Goal: Task Accomplishment & Management: Use online tool/utility

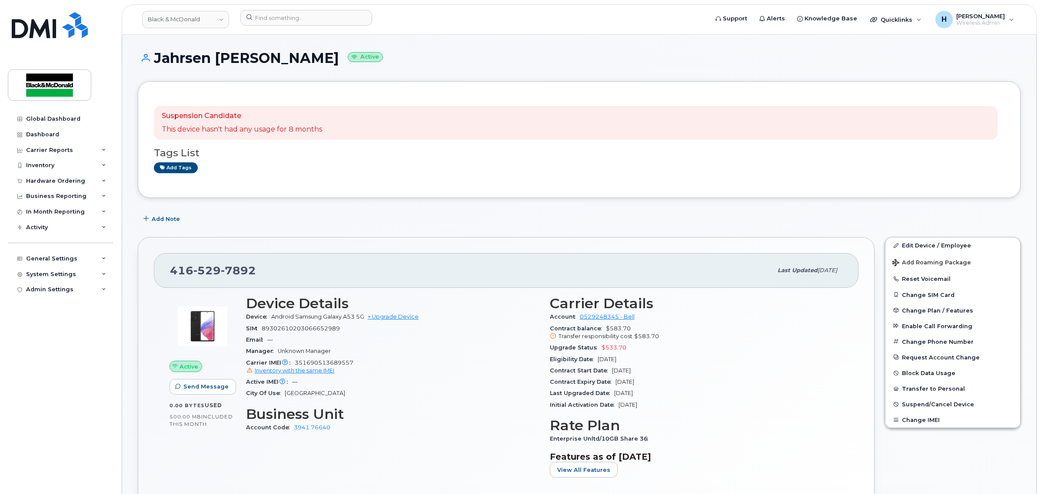
scroll to position [18, 0]
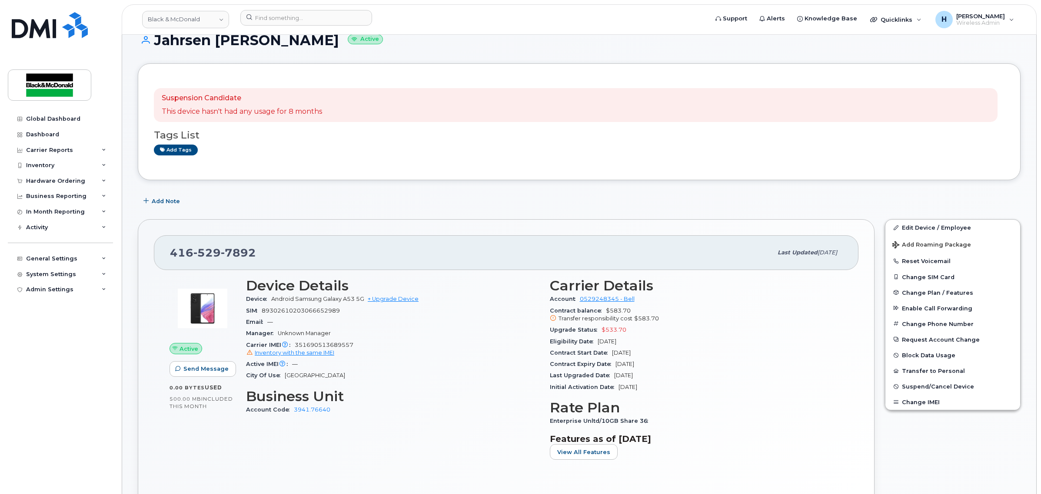
click at [320, 172] on div "Suspension Candidate This device hasn't had any usage for 8 months Tags List Ad…" at bounding box center [579, 121] width 882 height 117
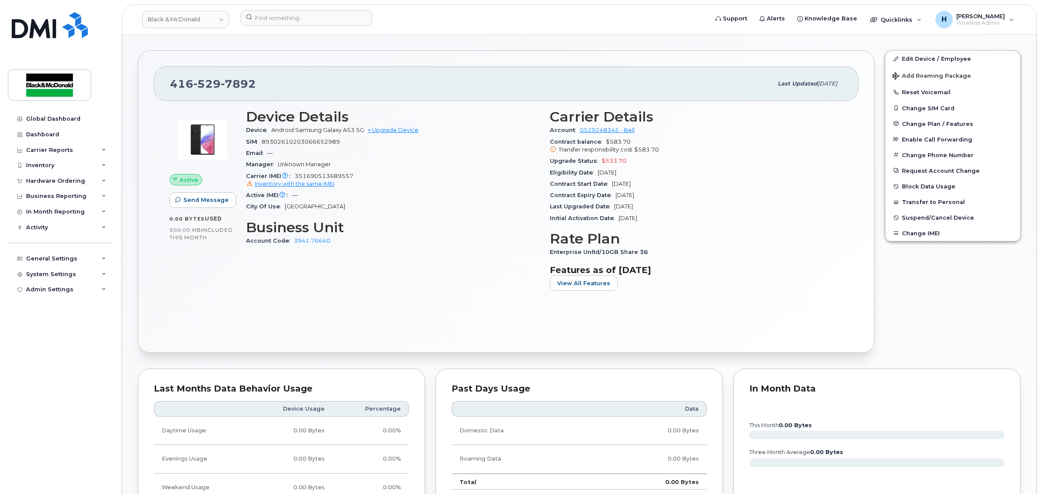
scroll to position [344, 0]
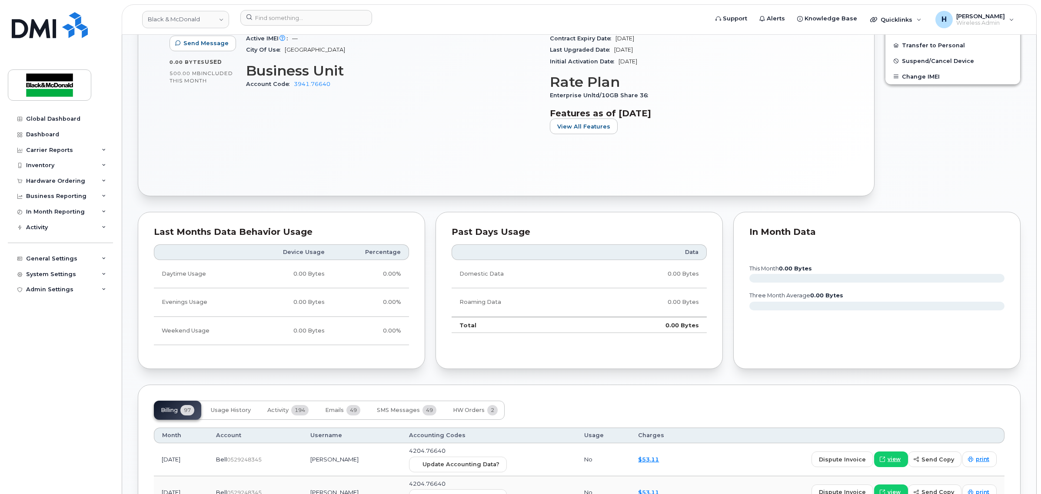
click at [924, 194] on div "Edit Device / Employee Add Roaming Package Reset Voicemail Change SIM Card Chan…" at bounding box center [952, 44] width 146 height 313
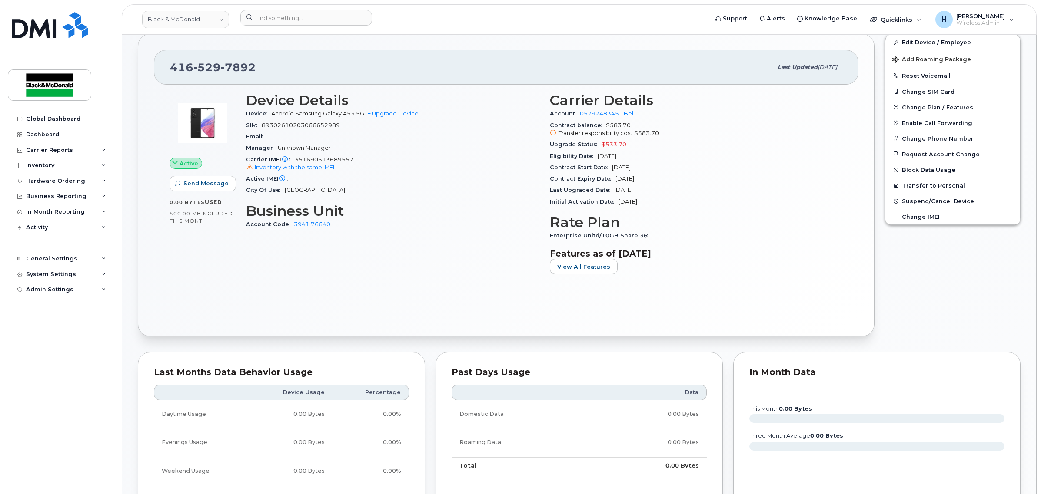
scroll to position [199, 0]
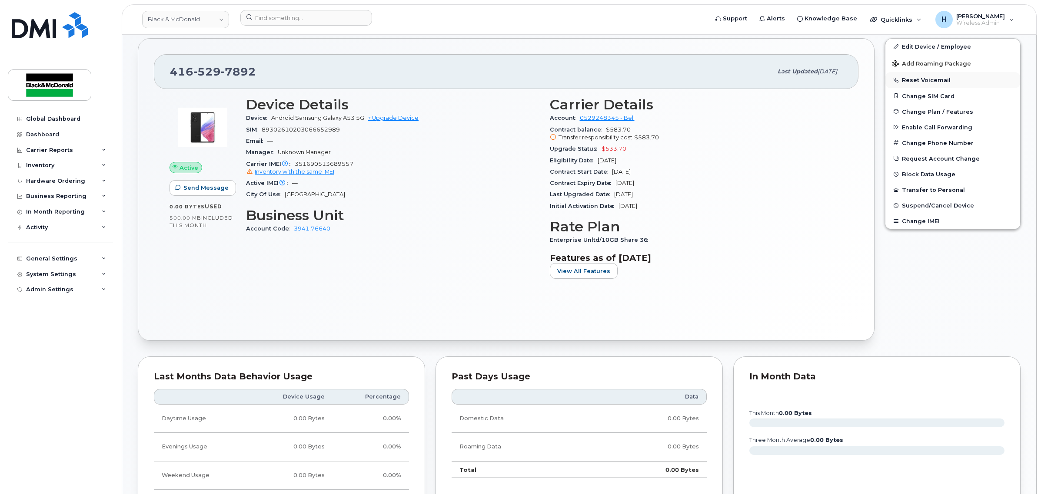
click at [919, 79] on button "Reset Voicemail" at bounding box center [952, 80] width 135 height 16
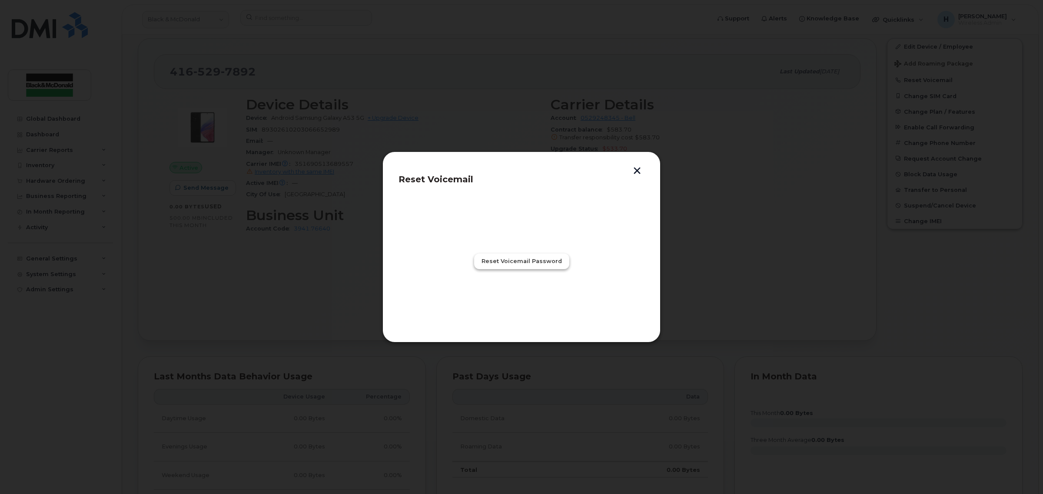
click at [542, 261] on span "Reset Voicemail Password" at bounding box center [521, 261] width 80 height 8
click at [524, 302] on span "Close" at bounding box center [521, 299] width 17 height 8
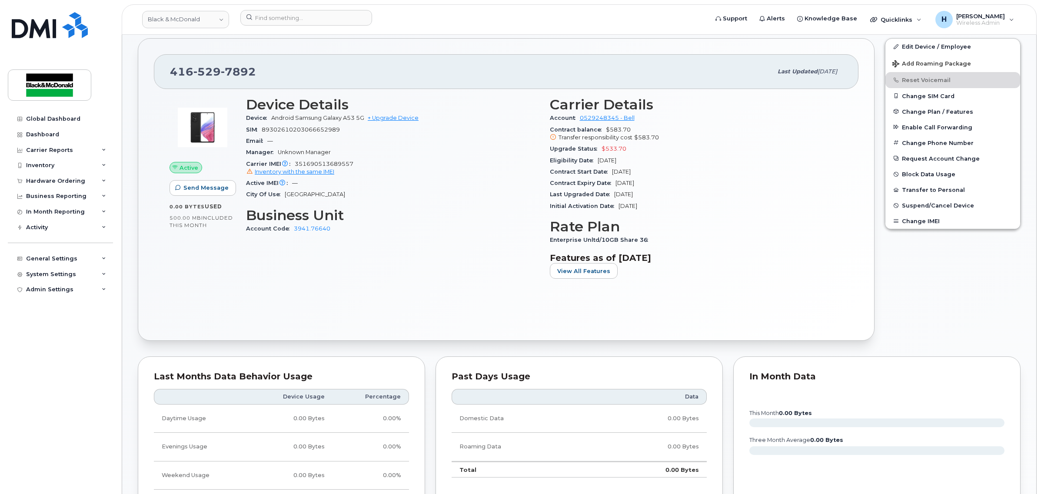
click at [495, 299] on div "Active Send Message 0.00 Bytes  used 500.00 MB  included this month Device Deta…" at bounding box center [506, 207] width 704 height 236
click at [478, 73] on div "416 529 7892" at bounding box center [471, 72] width 602 height 18
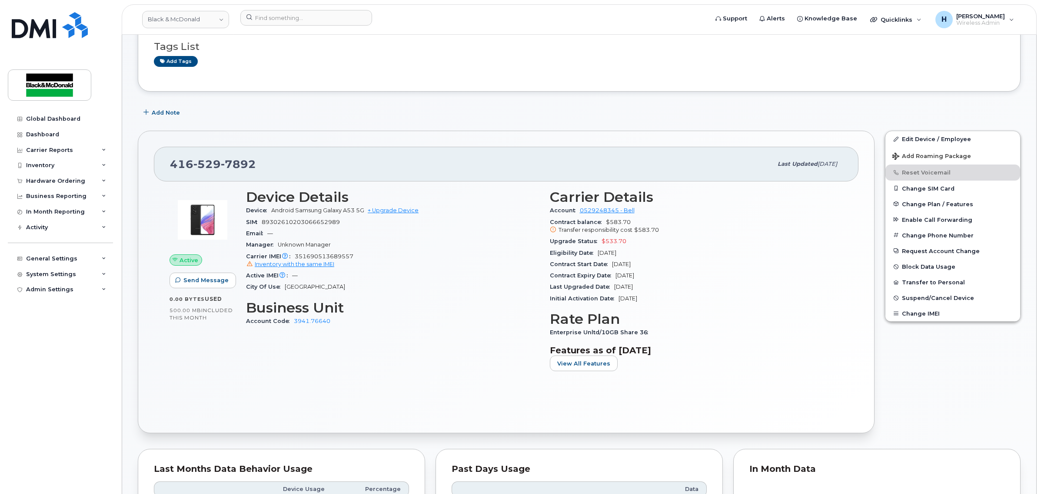
scroll to position [0, 0]
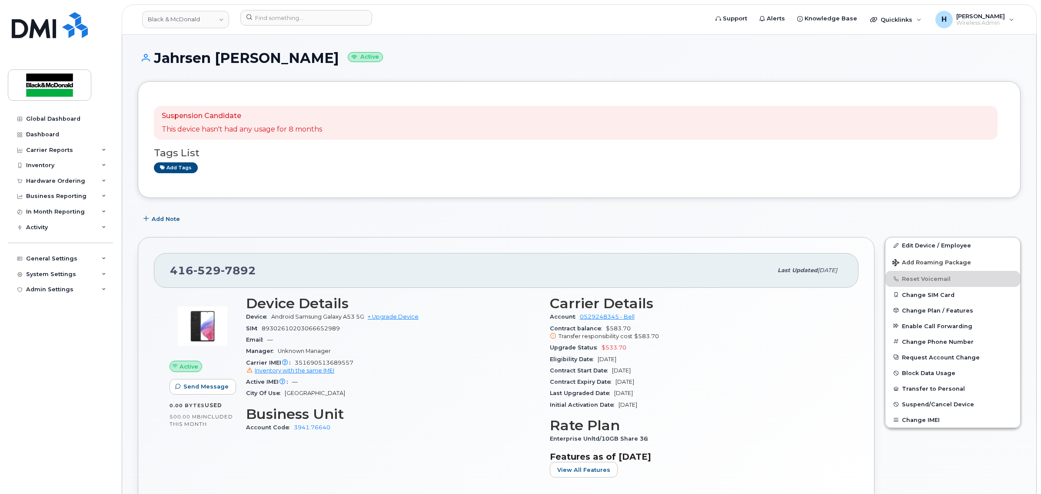
click at [632, 119] on div "Suspension Candidate This device hasn't had any usage for 8 months" at bounding box center [575, 123] width 843 height 34
drag, startPoint x: 512, startPoint y: 43, endPoint x: 298, endPoint y: 1, distance: 217.4
click at [305, 16] on input at bounding box center [306, 18] width 132 height 16
